Goal: Navigation & Orientation: Go to known website

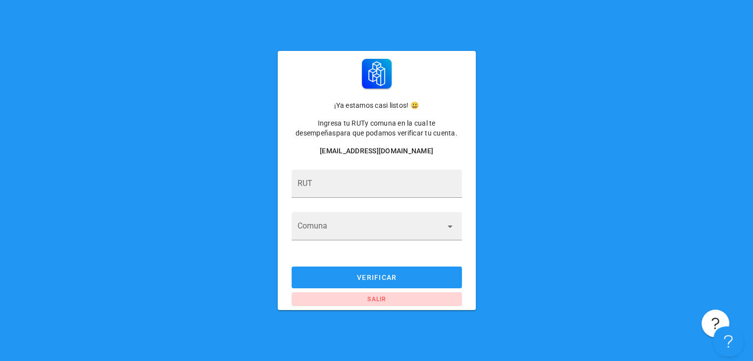
click at [378, 298] on span "salir" at bounding box center [377, 299] width 158 height 7
